Goal: Task Accomplishment & Management: Use online tool/utility

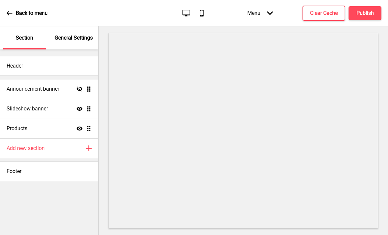
click at [13, 91] on h4 "Announcement banner" at bounding box center [33, 88] width 53 height 7
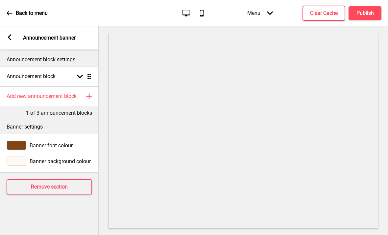
click at [26, 82] on div "Announcement block Arrow down Drag" at bounding box center [49, 76] width 99 height 20
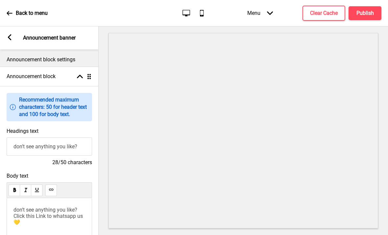
click at [22, 80] on div "Announcement block Arrow up Drag" at bounding box center [49, 76] width 99 height 20
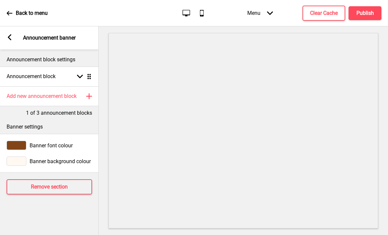
click at [21, 80] on div "Announcement block Arrow down Drag" at bounding box center [49, 76] width 99 height 20
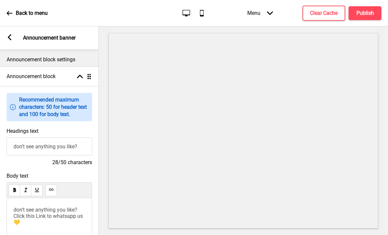
click at [41, 155] on input "don’t see anything you like?" at bounding box center [50, 146] width 86 height 18
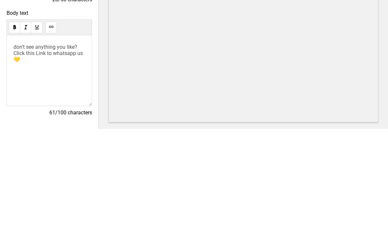
scroll to position [62, 0]
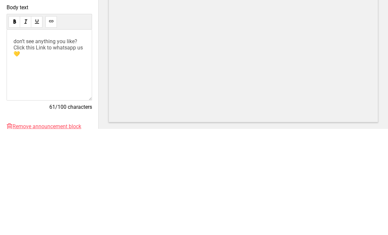
click at [42, 136] on div "don’t see anything you like?Click this Link to whatsapp us 💛" at bounding box center [50, 171] width 86 height 71
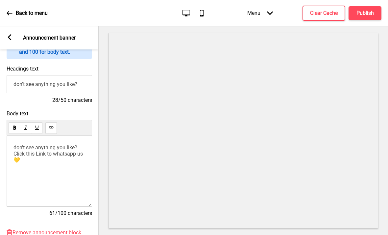
click at [51, 144] on span "don’t see anything you like?Click this Link to whatsapp us 💛" at bounding box center [48, 153] width 71 height 19
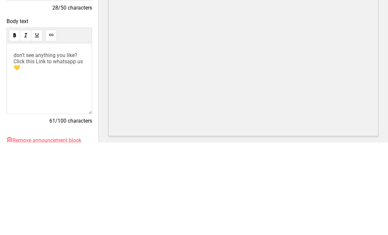
click at [25, 144] on span "don’t see anything you like?Click this Link to whatsapp us 💛" at bounding box center [48, 153] width 71 height 19
click at [30, 144] on span "if the dates you chose aren’t available. it means that the dates are closed/ful…" at bounding box center [47, 153] width 69 height 19
click at [34, 144] on span "if the dates you chose aren’t available. it means that the dates are closed/ful…" at bounding box center [47, 153] width 69 height 19
copy span "if the dates you chose aren’t available. it means that the dates are closed/ful…"
click at [77, 144] on span "If the dates you picked don’t show up, that means they’re already fully booked …" at bounding box center [48, 156] width 71 height 25
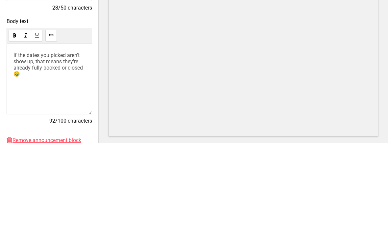
click at [17, 144] on span "If the dates you picked aren’t show up, that means they’re already fully booked…" at bounding box center [48, 156] width 71 height 25
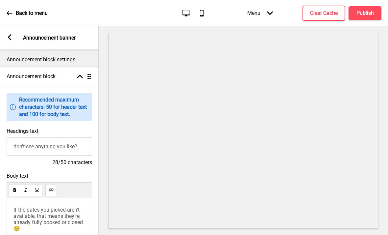
scroll to position [0, 0]
click at [51, 153] on input "don’t see anything you like?" at bounding box center [50, 146] width 86 height 18
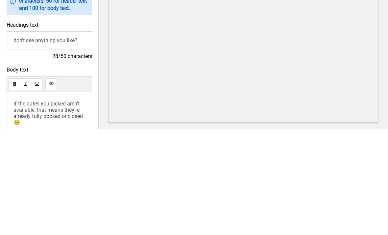
click at [26, 137] on input "don’t see anything you like?" at bounding box center [50, 146] width 86 height 18
click at [24, 137] on input "don’t see anything you like?" at bounding box center [50, 146] width 86 height 18
click at [26, 137] on input "don’t see anything you like?" at bounding box center [50, 146] width 86 height 18
click at [27, 137] on input "don’t see anything you like?" at bounding box center [50, 146] width 86 height 18
click at [20, 137] on input "don’t see anything you like?" at bounding box center [50, 146] width 86 height 18
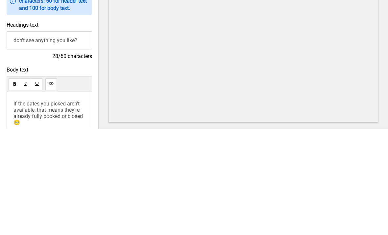
click at [17, 137] on input "don’t see anything you like?" at bounding box center [50, 146] width 86 height 18
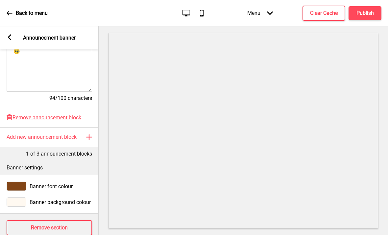
scroll to position [177, 0]
click at [11, 34] on rect at bounding box center [10, 37] width 6 height 6
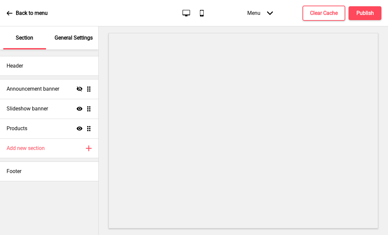
click at [79, 86] on icon "Hide" at bounding box center [80, 89] width 6 height 6
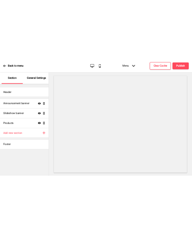
scroll to position [0, 0]
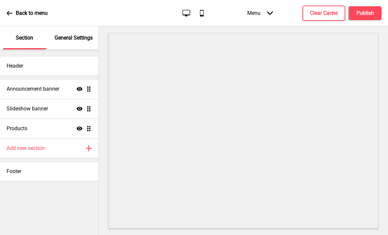
click at [372, 10] on h4 "Publish" at bounding box center [365, 13] width 17 height 7
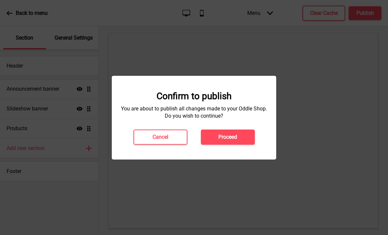
click at [243, 141] on button "Proceed" at bounding box center [228, 136] width 54 height 15
